Goal: Task Accomplishment & Management: Use online tool/utility

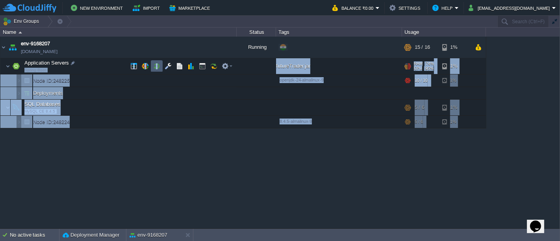
drag, startPoint x: 0, startPoint y: 0, endPoint x: 158, endPoint y: 68, distance: 171.5
click at [158, 68] on div "env-9168207 env-9168207.in1.cloudjiffy.net Running + Add to Env Group RAM 76% C…" at bounding box center [280, 132] width 560 height 191
click at [158, 68] on button "button" at bounding box center [156, 66] width 7 height 7
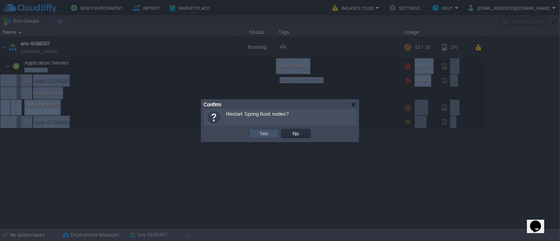
click at [264, 134] on button "Yes" at bounding box center [264, 133] width 13 height 7
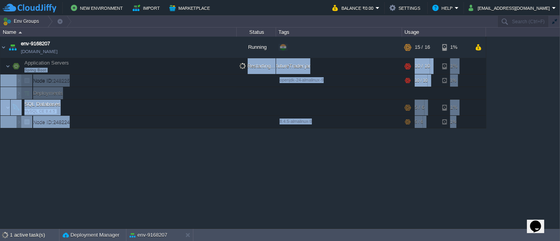
click at [348, 158] on div "env-9168207 env-9168207.in1.cloudjiffy.net Running + Add to Env Group RAM 76% C…" at bounding box center [280, 132] width 560 height 191
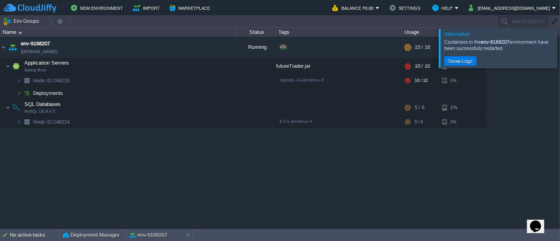
click at [560, 46] on div at bounding box center [570, 48] width 0 height 39
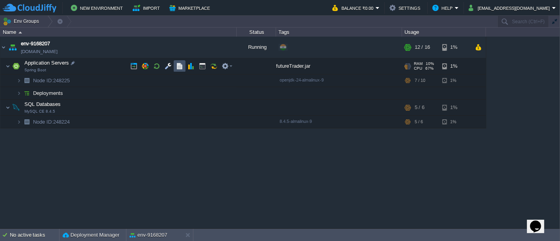
click at [180, 68] on button "button" at bounding box center [179, 66] width 7 height 7
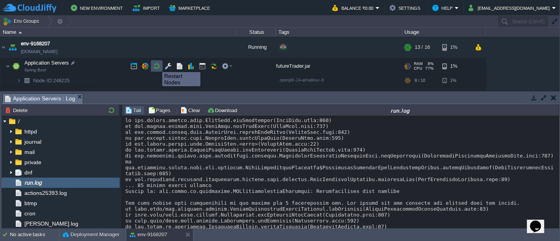
click at [156, 65] on button "button" at bounding box center [156, 66] width 7 height 7
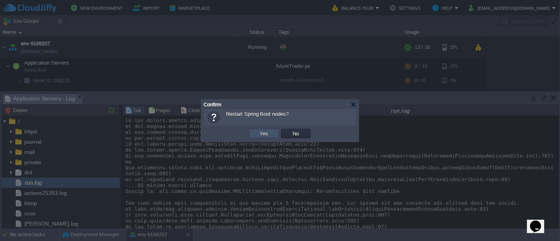
click at [261, 137] on button "Yes" at bounding box center [264, 133] width 13 height 7
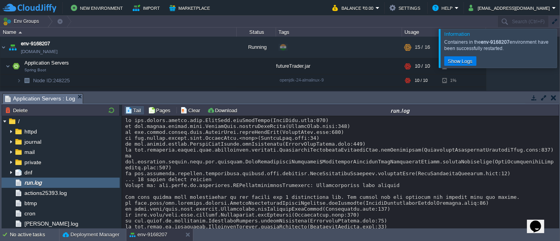
click at [560, 56] on div at bounding box center [570, 48] width 0 height 39
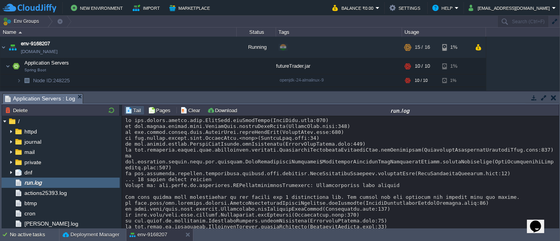
drag, startPoint x: 557, startPoint y: 119, endPoint x: 475, endPoint y: 200, distance: 114.7
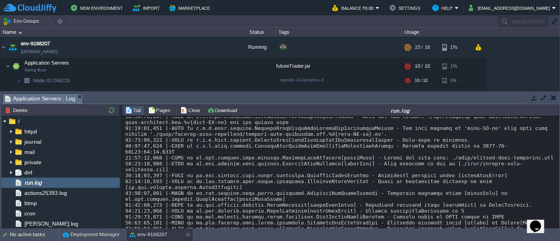
scroll to position [14270, 0]
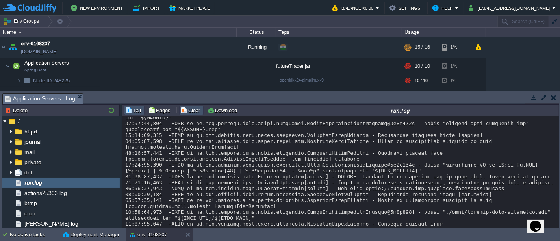
click at [189, 112] on button "Clear" at bounding box center [191, 110] width 22 height 7
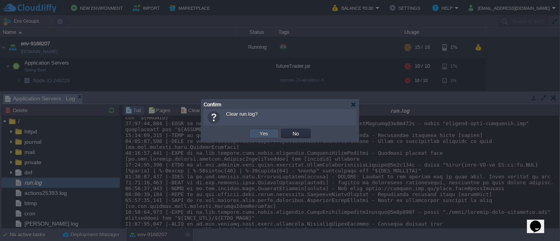
click at [260, 134] on button "Yes" at bounding box center [264, 133] width 13 height 7
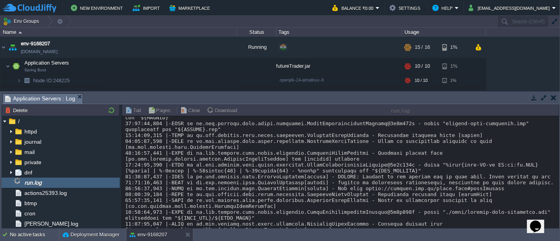
scroll to position [0, 0]
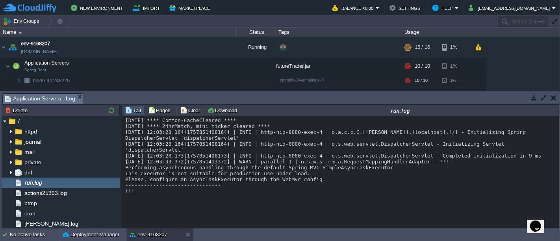
click at [517, 154] on div "Sun Sep 14 12:03:04 UTC 2025 **** Common-CacheCleared **** Sun Sep 14 12:03:04 …" at bounding box center [340, 155] width 431 height 77
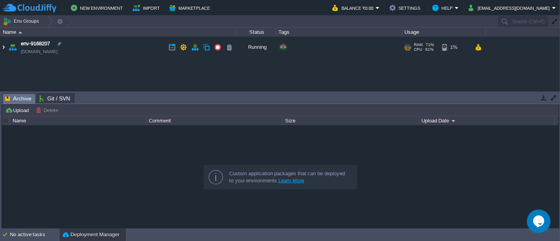
click at [4, 50] on img at bounding box center [3, 47] width 6 height 21
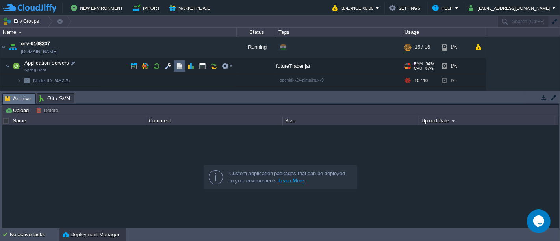
click at [175, 68] on td at bounding box center [180, 66] width 12 height 12
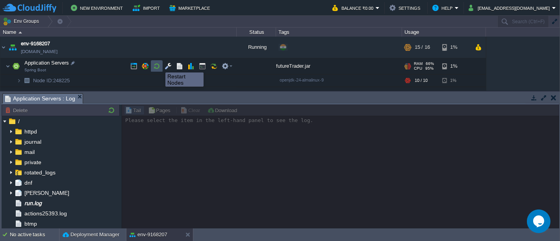
click at [160, 65] on button "button" at bounding box center [156, 66] width 7 height 7
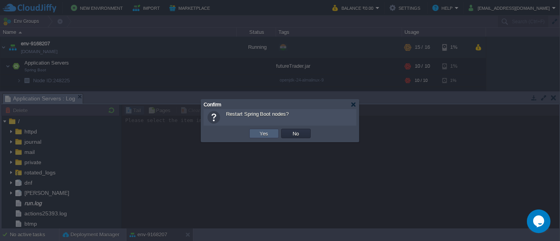
click at [256, 131] on td "Yes" at bounding box center [264, 133] width 30 height 9
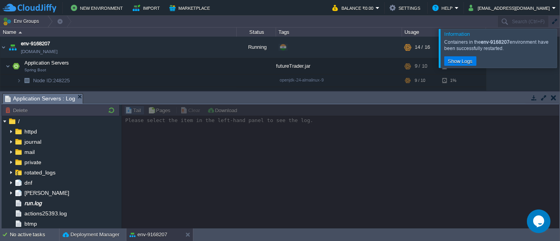
click at [560, 46] on div at bounding box center [570, 48] width 0 height 39
